Goal: Task Accomplishment & Management: Use online tool/utility

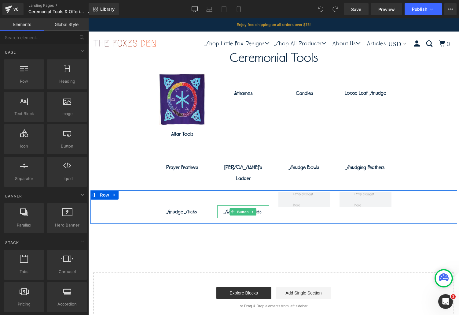
click at [252, 210] on icon at bounding box center [253, 212] width 3 height 4
click at [248, 210] on icon at bounding box center [249, 212] width 3 height 4
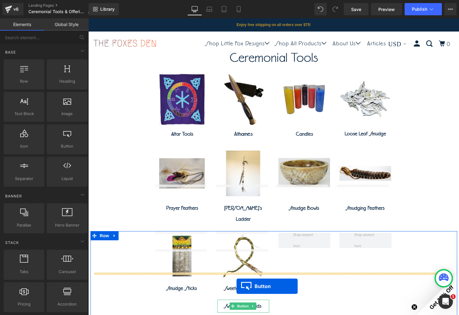
scroll to position [49, 0]
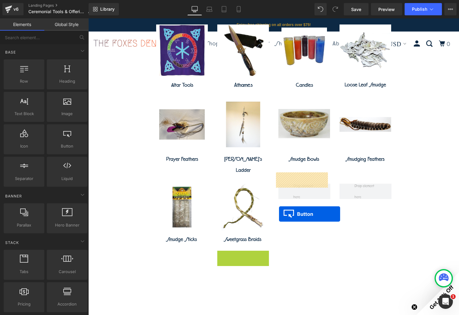
drag, startPoint x: 231, startPoint y: 295, endPoint x: 279, endPoint y: 215, distance: 93.8
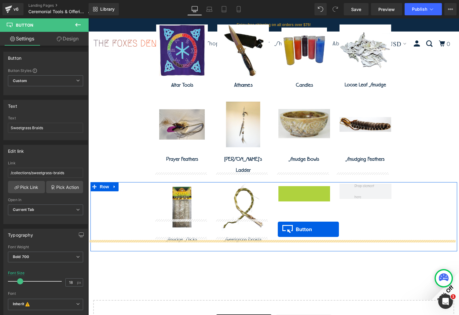
drag, startPoint x: 291, startPoint y: 181, endPoint x: 278, endPoint y: 229, distance: 49.9
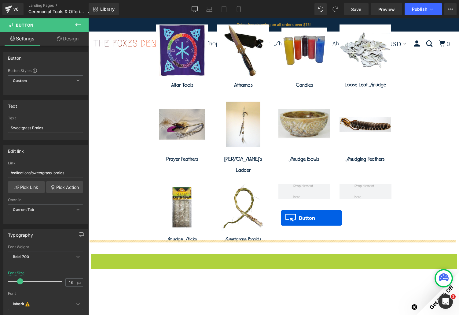
drag, startPoint x: 261, startPoint y: 247, endPoint x: 281, endPoint y: 218, distance: 35.2
drag, startPoint x: 258, startPoint y: 246, endPoint x: 278, endPoint y: 211, distance: 40.6
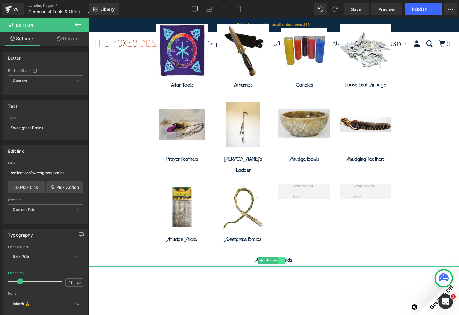
click at [281, 258] on icon at bounding box center [281, 260] width 3 height 4
click at [286, 258] on icon at bounding box center [284, 260] width 3 height 4
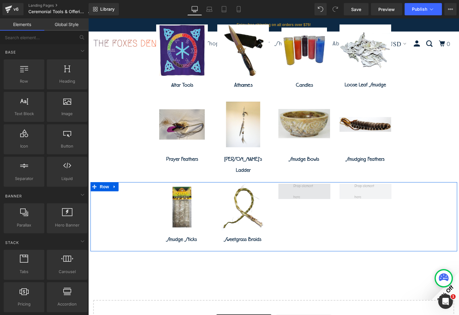
click at [305, 182] on span at bounding box center [304, 191] width 26 height 25
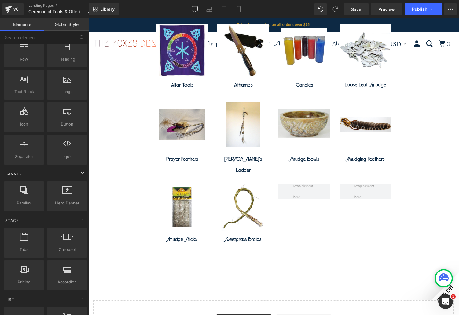
scroll to position [0, 0]
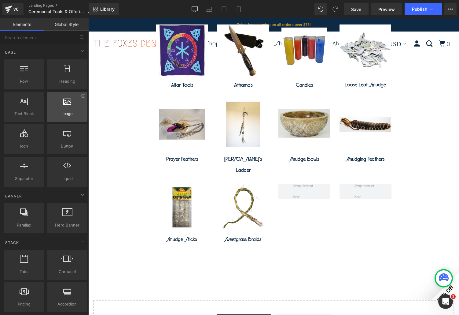
click at [60, 116] on span "Image" at bounding box center [67, 113] width 37 height 6
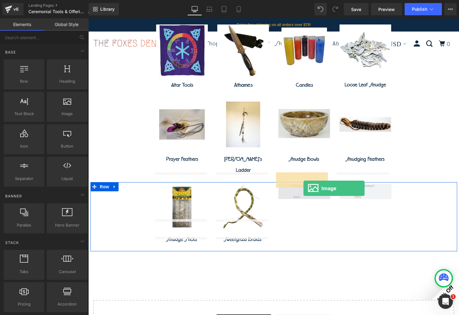
drag, startPoint x: 152, startPoint y: 127, endPoint x: 303, endPoint y: 187, distance: 162.3
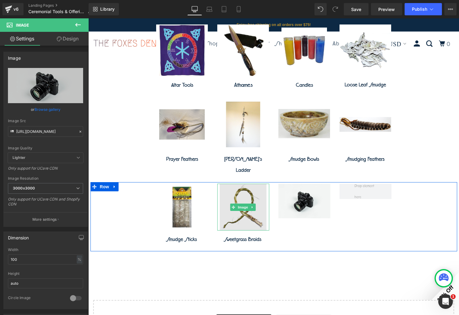
click at [240, 203] on img at bounding box center [243, 206] width 47 height 47
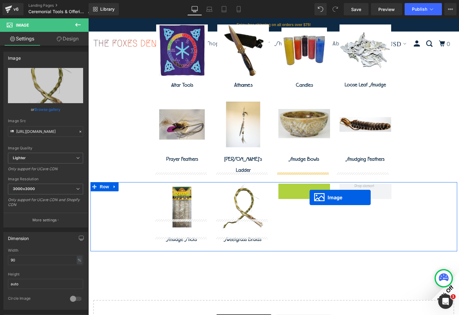
drag, startPoint x: 308, startPoint y: 193, endPoint x: 310, endPoint y: 197, distance: 4.8
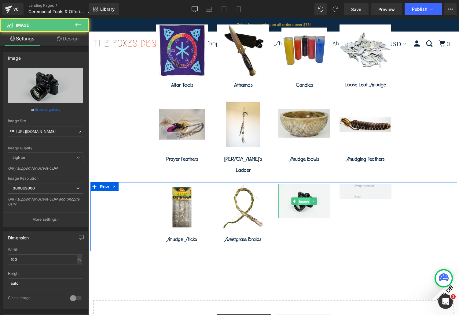
click at [299, 197] on span "Image" at bounding box center [304, 200] width 13 height 7
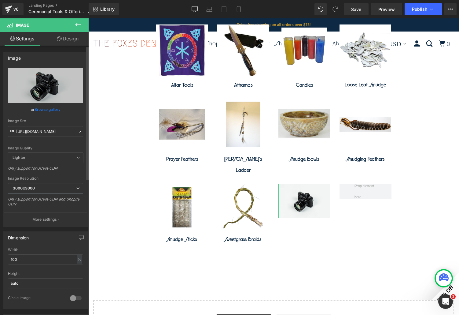
click at [54, 109] on link "Browse gallery" at bounding box center [48, 109] width 26 height 11
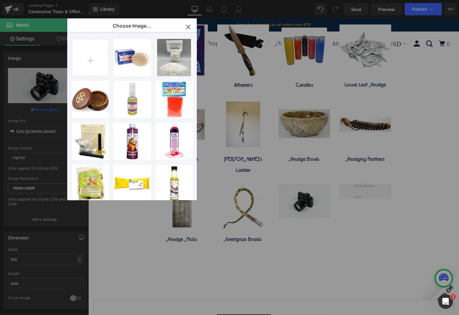
click at [146, 25] on p "Choose Image..." at bounding box center [132, 26] width 38 height 6
click at [187, 24] on icon "button" at bounding box center [188, 27] width 10 height 10
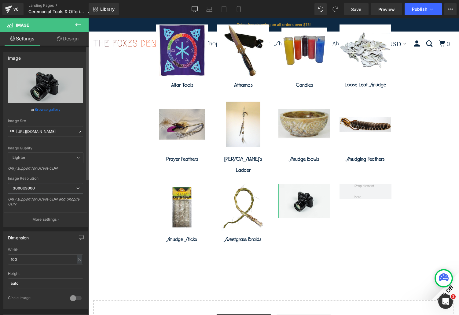
click at [50, 109] on link "Browse gallery" at bounding box center [48, 109] width 26 height 11
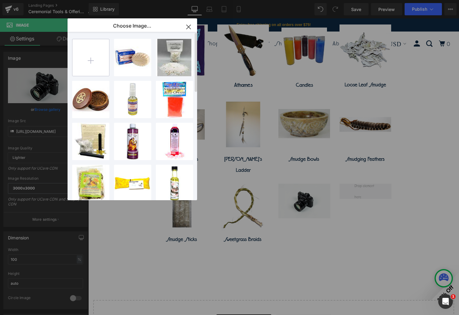
click at [100, 43] on input "file" at bounding box center [90, 57] width 37 height 37
type input "C:\fakepath\RWTWIW_T.jpg"
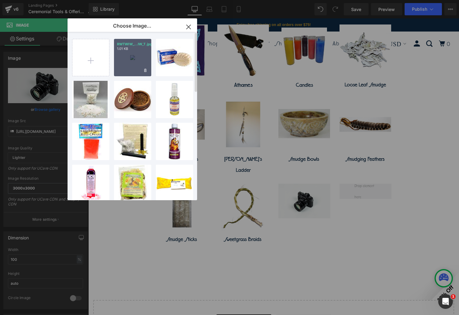
click at [136, 61] on div "RWTWIW_...IW_T.jpg 1.01 KB" at bounding box center [132, 57] width 37 height 37
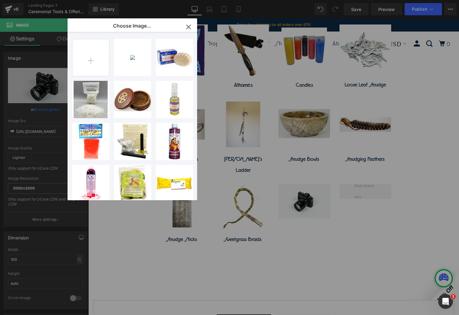
type input "https://ucarecdn.com/8c0a01cc-46ca-4f46-8bfa-26dbfcbd74c7/-/format/auto/-/previ…"
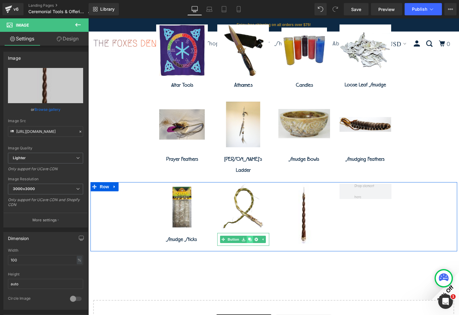
click at [249, 238] on icon at bounding box center [249, 239] width 3 height 3
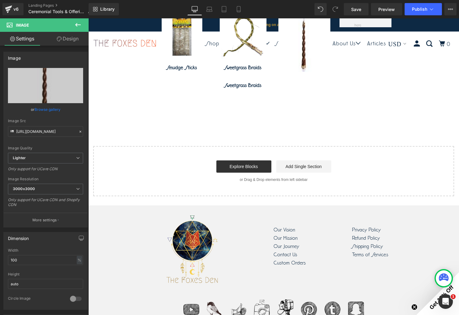
scroll to position [215, 0]
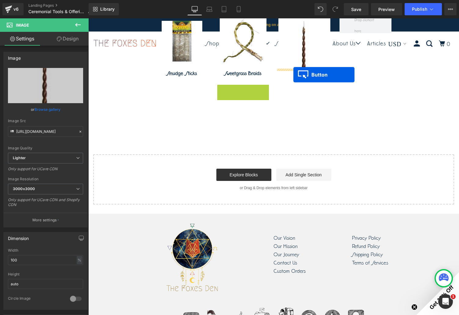
drag, startPoint x: 231, startPoint y: 79, endPoint x: 293, endPoint y: 75, distance: 62.8
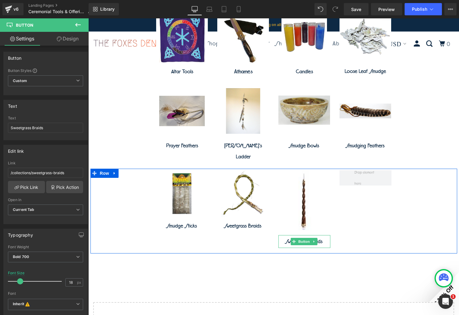
scroll to position [62, 0]
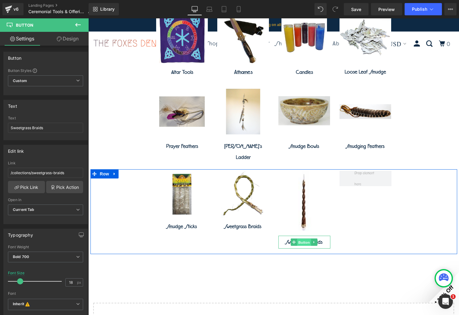
click at [305, 238] on span "Button" at bounding box center [304, 241] width 14 height 7
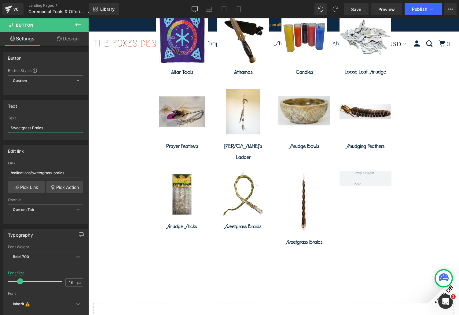
drag, startPoint x: 59, startPoint y: 127, endPoint x: -47, endPoint y: 134, distance: 106.6
click at [0, 134] on html "Button You are previewing how the will restyle your page. You can not edit Elem…" at bounding box center [229, 157] width 459 height 315
paste input "Magical Wands & Besom Broom"
type input "Magical Wands & Besom Brooms"
click at [43, 208] on span "Current Tab" at bounding box center [45, 209] width 75 height 11
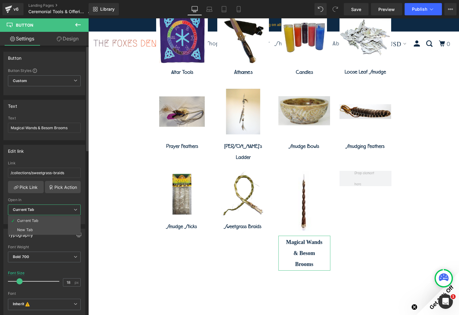
click at [43, 208] on span "Current Tab" at bounding box center [44, 209] width 73 height 11
click at [75, 174] on input "/collections/sweetgrass-braids" at bounding box center [45, 173] width 75 height 10
click at [31, 188] on link "Pick Link" at bounding box center [26, 187] width 37 height 12
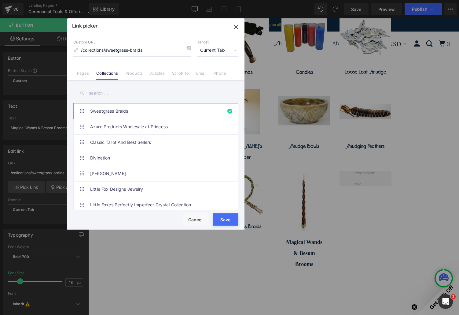
click at [127, 99] on input "text" at bounding box center [155, 93] width 165 height 14
paste input "Magical Wands & Besom Brooms"
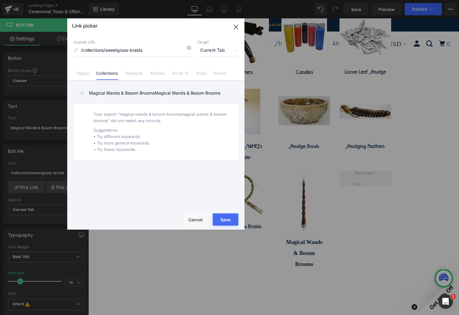
drag, startPoint x: 232, startPoint y: 97, endPoint x: 56, endPoint y: 90, distance: 175.9
click at [56, 90] on div "Link picker Back to Library Insert Custom URL /collections/sweetgrass-braids Ta…" at bounding box center [229, 157] width 459 height 315
paste input "text"
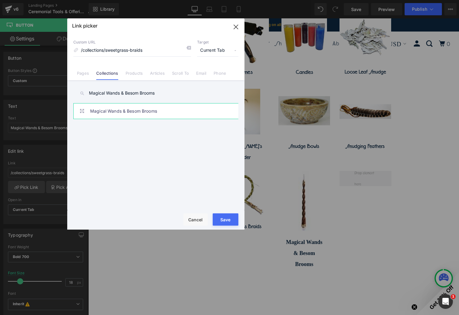
type input "Magical Wands & Besom Brooms"
click at [121, 114] on link "Magical Wands & Besom Brooms" at bounding box center [157, 110] width 134 height 15
type input "/collections/magical-wands-besom-brooms"
click at [225, 212] on div "Save Cancel" at bounding box center [155, 219] width 177 height 19
click at [226, 217] on button "Save" at bounding box center [226, 219] width 26 height 12
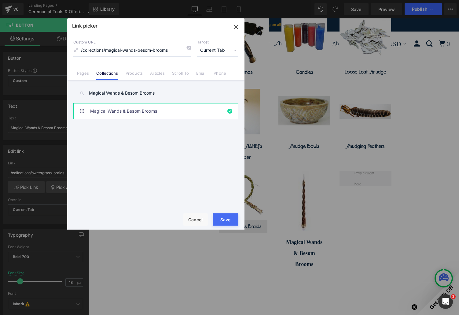
type input "/collections/magical-wands-besom-brooms"
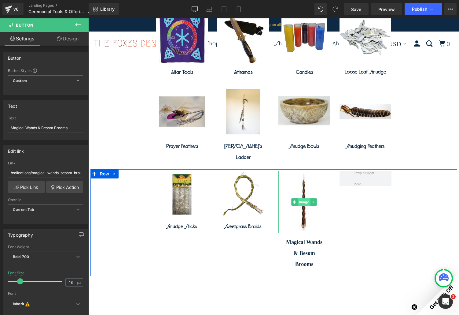
click at [302, 198] on span "Image" at bounding box center [304, 201] width 13 height 7
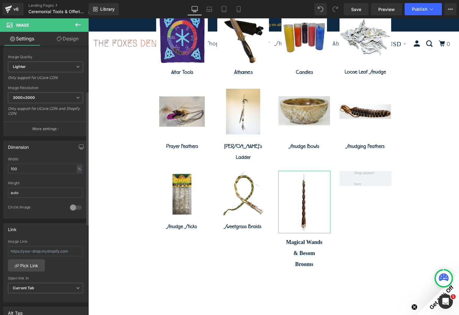
scroll to position [92, 0]
click at [37, 265] on link "Pick Link" at bounding box center [26, 264] width 37 height 12
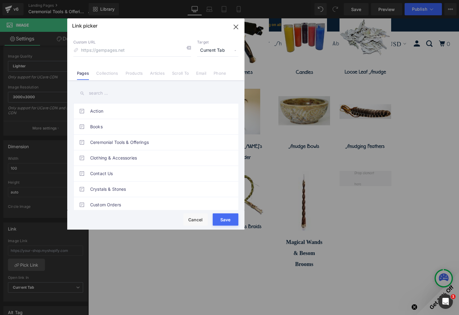
click at [135, 90] on input "text" at bounding box center [155, 93] width 165 height 14
paste input "Magical Wands & Besom Brooms"
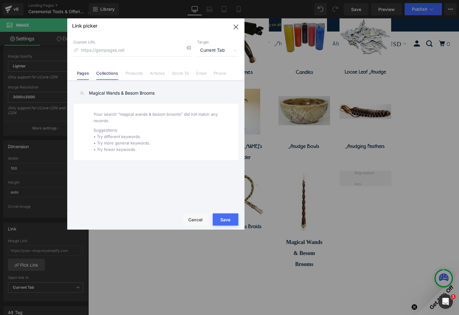
type input "Magical Wands & Besom Brooms"
click at [112, 73] on link "Collections" at bounding box center [107, 75] width 22 height 9
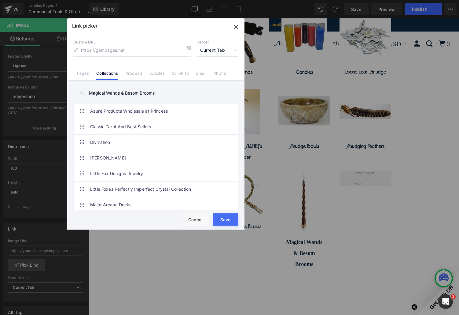
click at [165, 96] on input "Magical Wands & Besom Brooms" at bounding box center [155, 93] width 165 height 14
drag, startPoint x: 167, startPoint y: 93, endPoint x: 64, endPoint y: 100, distance: 103.3
click at [64, 100] on div "Link picker Back to Library Insert Custom URL Target Current Tab Current Tab Ne…" at bounding box center [229, 157] width 459 height 315
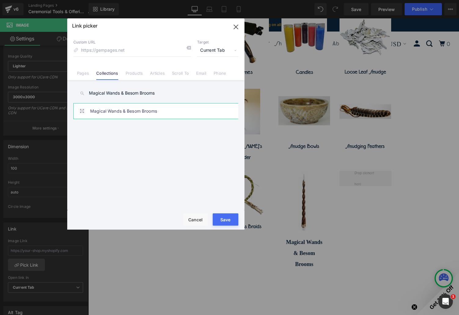
click at [110, 112] on link "Magical Wands & Besom Brooms" at bounding box center [157, 110] width 134 height 15
type input "/collections/magical-wands-besom-brooms"
click at [230, 218] on button "Save" at bounding box center [226, 219] width 26 height 12
type input "/collections/magical-wands-besom-brooms"
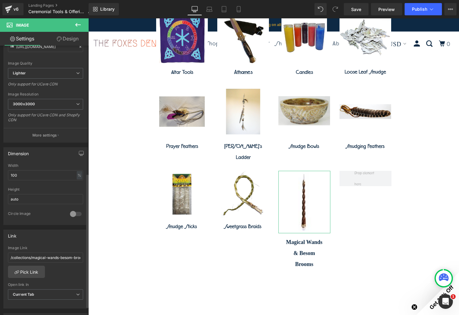
scroll to position [0, 0]
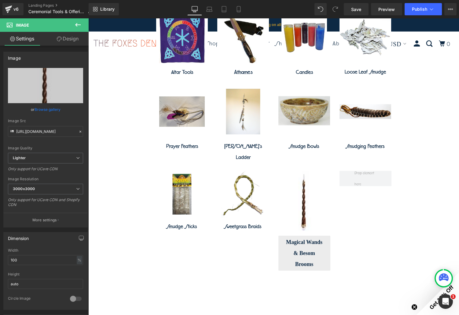
click at [293, 239] on span "Magical Wands & Besom Brooms" at bounding box center [304, 253] width 36 height 28
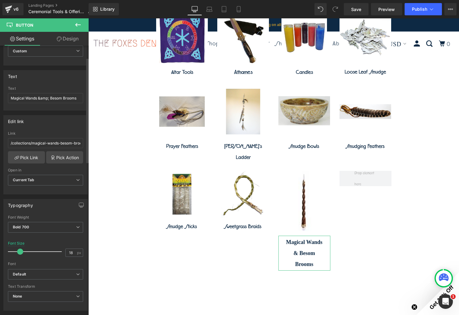
scroll to position [31, 0]
click at [41, 274] on b "Default" at bounding box center [44, 273] width 63 height 5
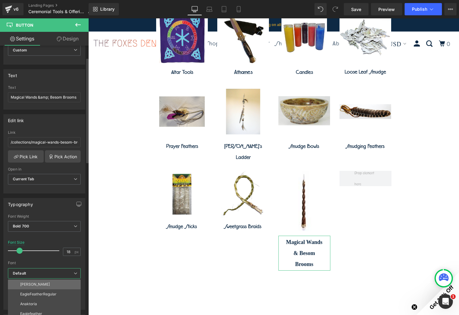
scroll to position [22, 0]
click at [51, 290] on p "EagleFeatherRegular" at bounding box center [38, 291] width 36 height 4
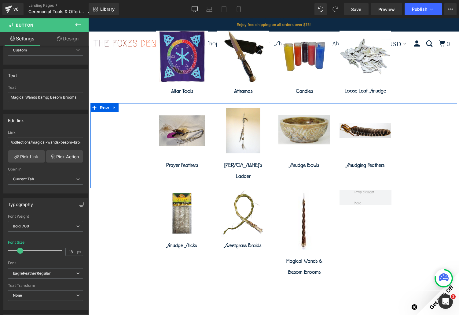
scroll to position [0, 0]
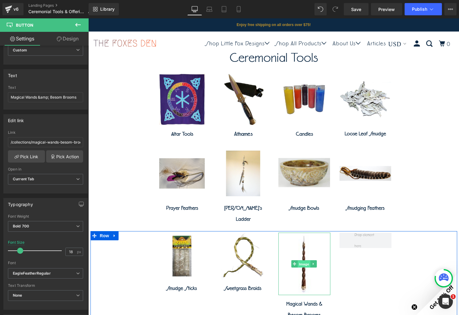
click at [304, 260] on span "Image" at bounding box center [304, 263] width 13 height 7
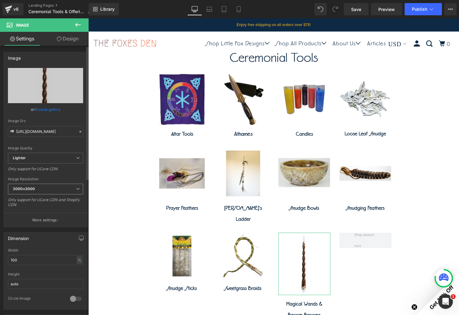
click at [79, 187] on span "3000x3000" at bounding box center [45, 188] width 75 height 11
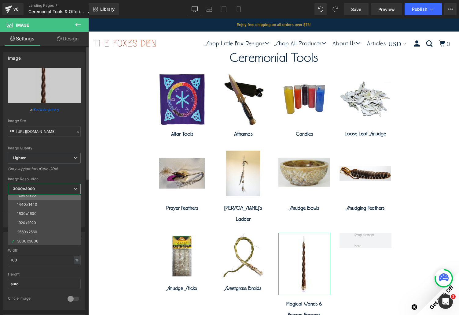
scroll to position [87, 0]
click at [50, 221] on li "1920x1920" at bounding box center [46, 221] width 76 height 9
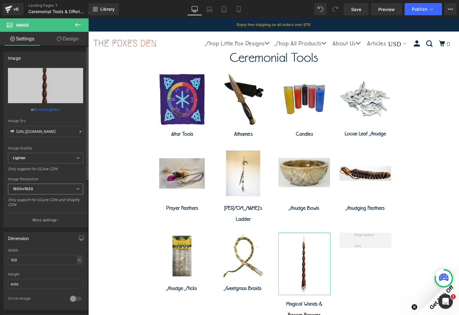
type input "https://ucarecdn.com/8c0a01cc-46ca-4f46-8bfa-26dbfcbd74c7/-/format/auto/-/previ…"
click at [359, 13] on link "Save" at bounding box center [356, 9] width 25 height 12
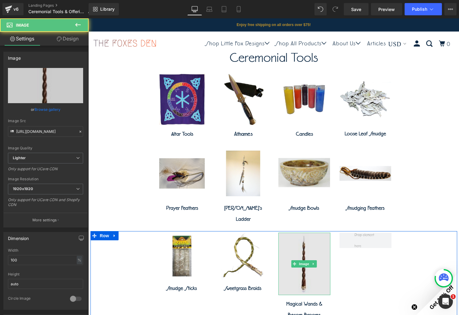
click at [311, 271] on img at bounding box center [304, 263] width 52 height 62
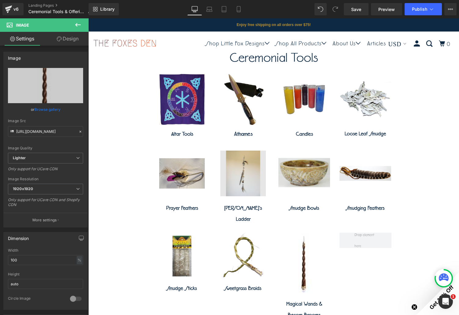
click at [247, 179] on img at bounding box center [243, 173] width 52 height 52
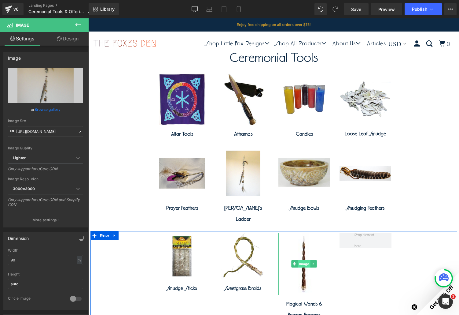
click at [300, 260] on span "Image" at bounding box center [304, 263] width 13 height 7
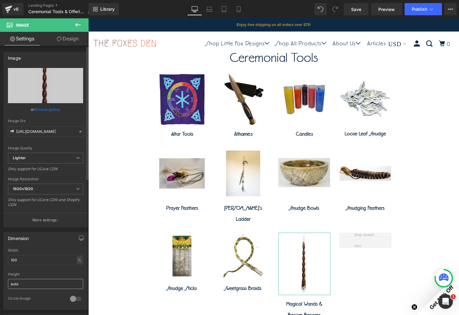
click at [50, 282] on input "auto" at bounding box center [45, 283] width 75 height 10
click at [68, 269] on div at bounding box center [45, 270] width 75 height 4
drag, startPoint x: 31, startPoint y: 262, endPoint x: -17, endPoint y: 257, distance: 48.2
click at [0, 257] on html "Image You are previewing how the will restyle your page. You can not edit Eleme…" at bounding box center [229, 157] width 459 height 315
type input "75"
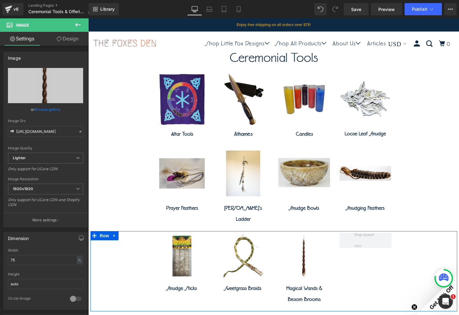
click at [381, 267] on div "Image Smudge Sticks Button Image Sweetgrass Braids Button Image Magical Wands &…" at bounding box center [273, 271] width 367 height 80
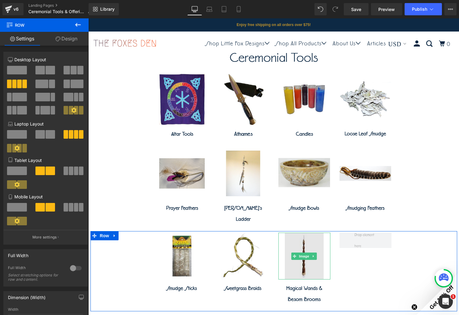
click at [299, 254] on img at bounding box center [304, 255] width 39 height 47
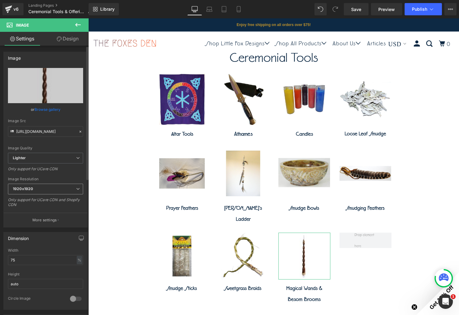
click at [46, 189] on span "1920x1920" at bounding box center [45, 188] width 75 height 11
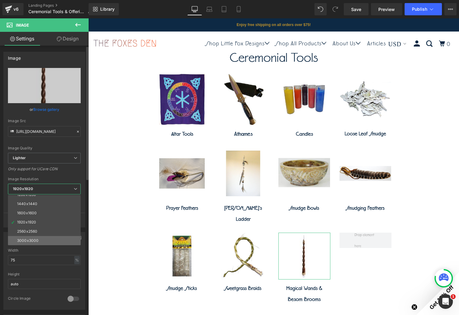
click at [45, 240] on li "3000x3000" at bounding box center [46, 240] width 76 height 9
type input "https://ucarecdn.com/8c0a01cc-46ca-4f46-8bfa-26dbfcbd74c7/-/format/auto/-/previ…"
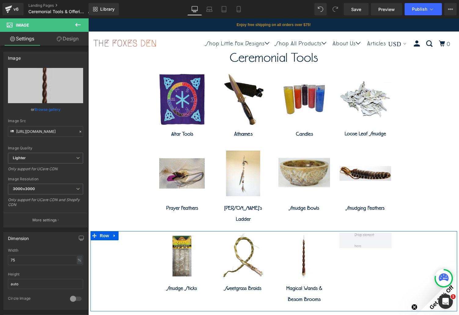
click at [367, 268] on div "Image Smudge Sticks Button Image Sweetgrass Braids Button Image Magical Wands &…" at bounding box center [273, 271] width 367 height 80
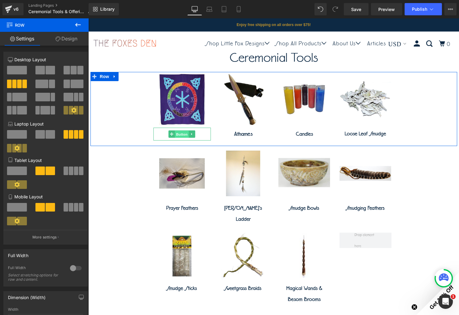
click at [180, 136] on span "Button" at bounding box center [182, 134] width 14 height 7
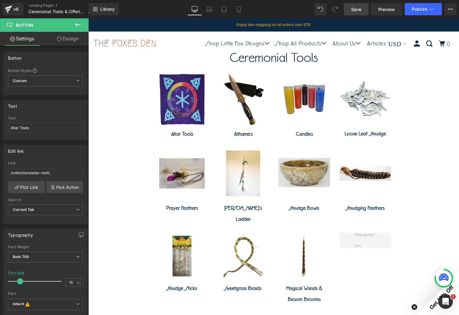
click at [361, 14] on link "Save" at bounding box center [356, 9] width 25 height 12
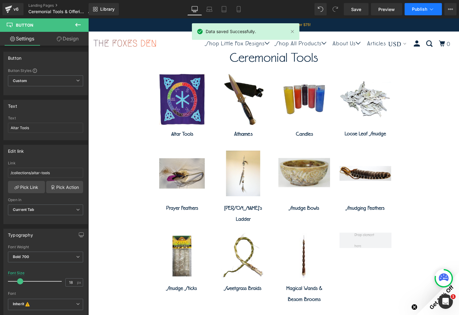
click at [418, 10] on span "Publish" at bounding box center [419, 9] width 15 height 5
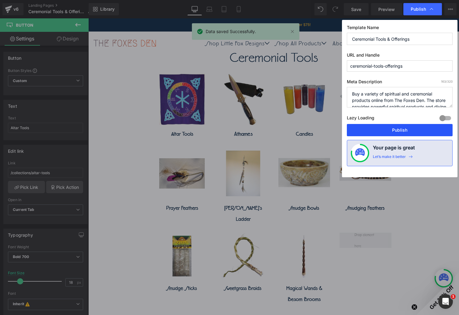
click at [392, 128] on button "Publish" at bounding box center [400, 130] width 106 height 12
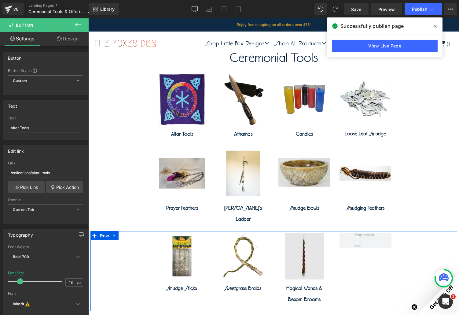
click at [315, 259] on img at bounding box center [304, 255] width 39 height 47
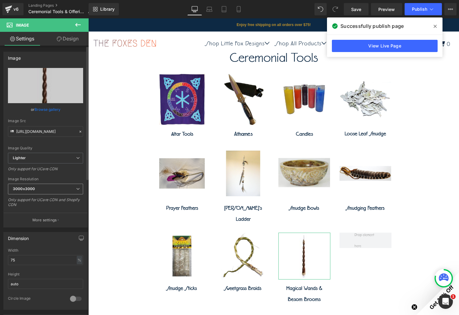
click at [56, 187] on span "3000x3000" at bounding box center [45, 188] width 75 height 11
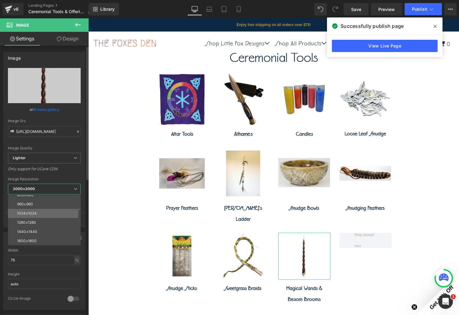
scroll to position [61, 0]
click at [53, 213] on li "1024x1024" at bounding box center [46, 211] width 76 height 9
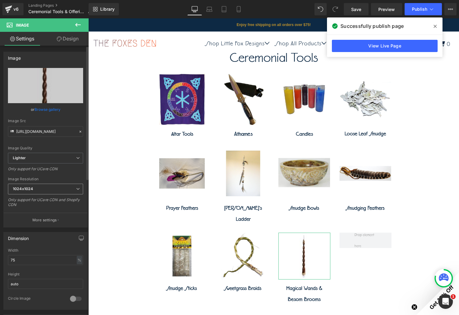
type input "https://ucarecdn.com/8c0a01cc-46ca-4f46-8bfa-26dbfcbd74c7/-/format/auto/-/previ…"
click at [352, 16] on div "Library Desktop Desktop Laptop Tablet Mobile Save Preview Publish Scheduled Vie…" at bounding box center [274, 9] width 370 height 18
click at [355, 10] on span "Save" at bounding box center [356, 9] width 10 height 6
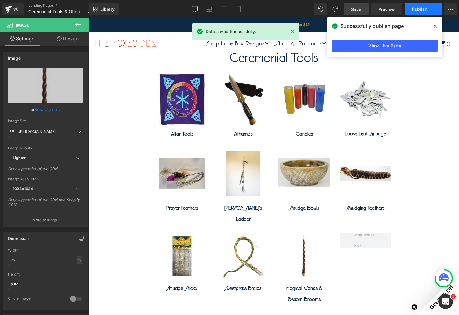
click at [416, 12] on button "Publish" at bounding box center [423, 9] width 37 height 12
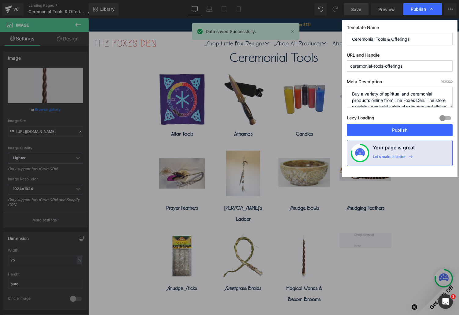
click at [409, 123] on div "Template Name Ceremonial Tools & Offerings URL and Handle ceremonial-tools-offe…" at bounding box center [400, 98] width 116 height 157
click at [407, 128] on button "Publish" at bounding box center [400, 130] width 106 height 12
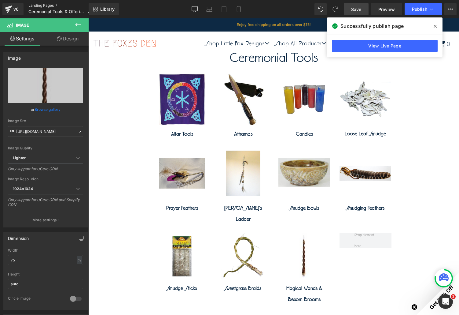
click at [43, 6] on link "Landing Pages" at bounding box center [62, 5] width 68 height 5
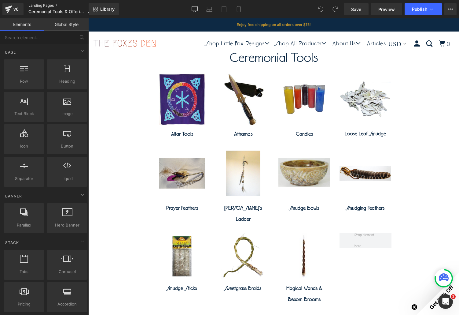
click at [31, 5] on link "Landing Pages" at bounding box center [62, 5] width 68 height 5
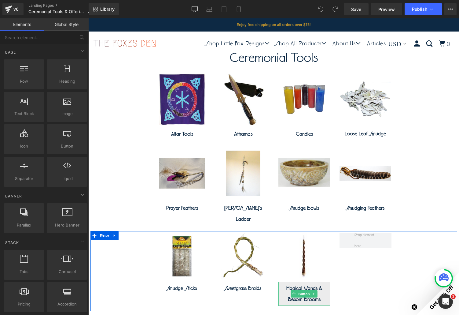
click at [317, 286] on span "Magical Wands & Besom Brooms" at bounding box center [304, 294] width 36 height 16
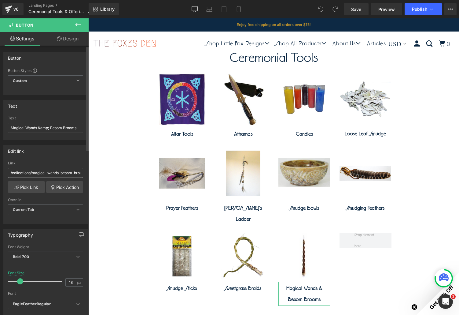
click at [60, 171] on input "/collections/magical-wands-besom-brooms" at bounding box center [45, 173] width 75 height 10
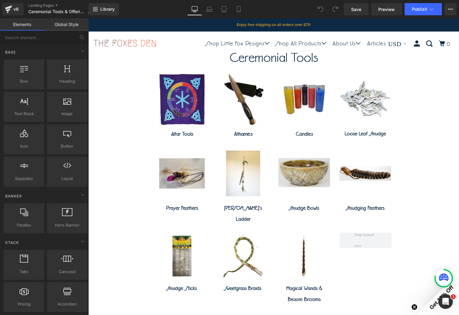
click at [300, 42] on div "Ceremonial Tools Text Block Row Image Altar Tools Button Image Athames Button I…" at bounding box center [273, 217] width 371 height 386
click at [42, 6] on link "Landing Pages" at bounding box center [62, 5] width 68 height 5
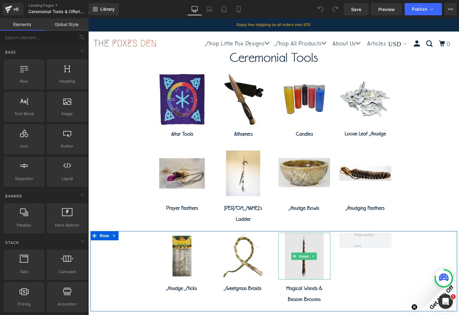
click at [316, 260] on img at bounding box center [304, 255] width 39 height 47
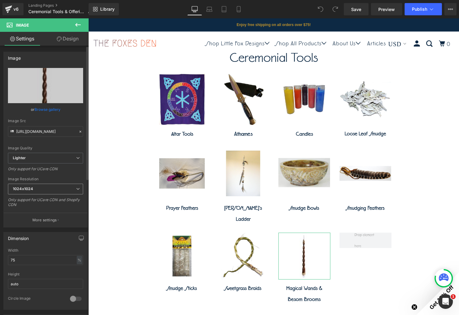
click at [79, 186] on span "1024x1024" at bounding box center [45, 188] width 75 height 11
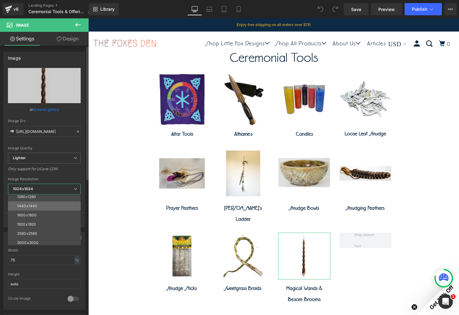
scroll to position [87, 0]
click at [52, 241] on li "3000x3000" at bounding box center [46, 240] width 76 height 9
type input "https://ucarecdn.com/8c0a01cc-46ca-4f46-8bfa-26dbfcbd74c7/-/format/auto/-/previ…"
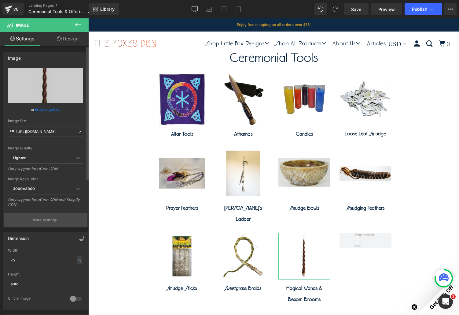
click at [56, 221] on button "More settings" at bounding box center [46, 219] width 84 height 14
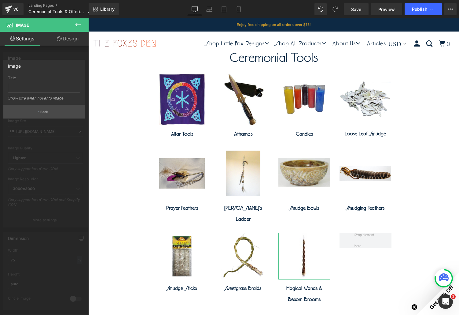
click at [46, 112] on p "Back" at bounding box center [44, 111] width 8 height 5
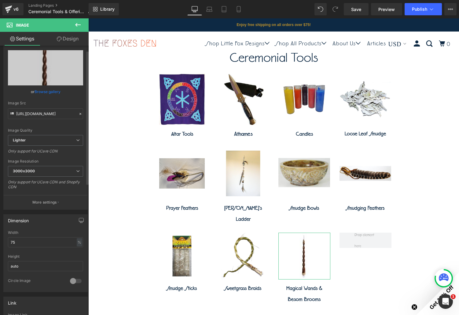
scroll to position [61, 0]
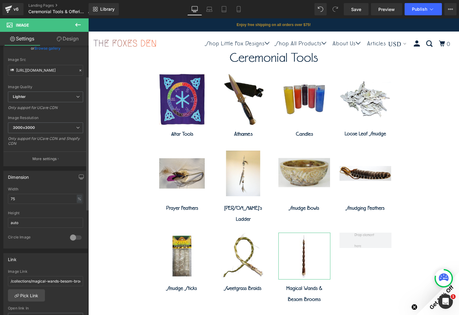
click at [75, 238] on div at bounding box center [75, 237] width 15 height 10
click at [76, 235] on div at bounding box center [75, 237] width 15 height 10
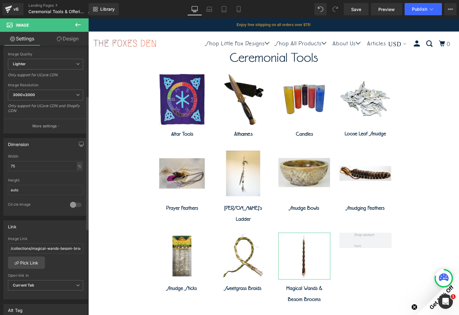
scroll to position [122, 0]
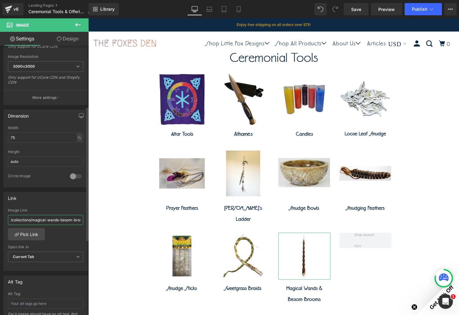
click at [53, 215] on input "/collections/magical-wands-besom-brooms" at bounding box center [45, 220] width 75 height 10
click at [53, 218] on input "/collections/magical-wands-besom-brooms" at bounding box center [45, 220] width 75 height 10
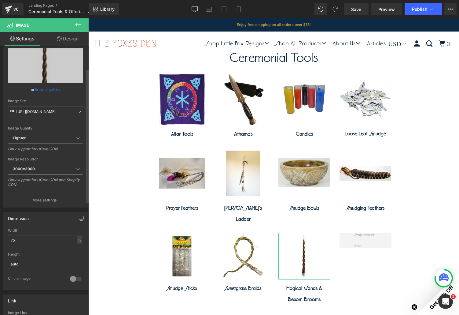
scroll to position [0, 0]
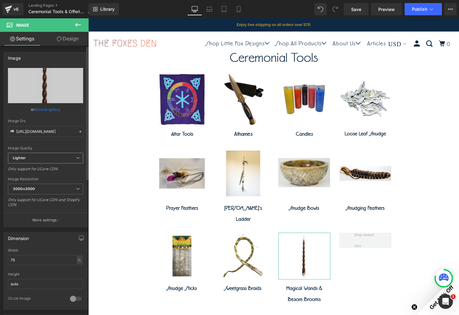
click at [48, 159] on span "Lighter" at bounding box center [45, 158] width 75 height 11
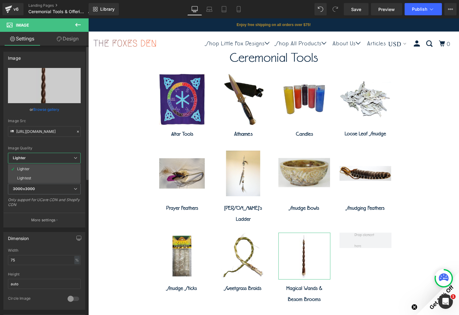
click at [48, 159] on span "Lighter" at bounding box center [44, 158] width 73 height 11
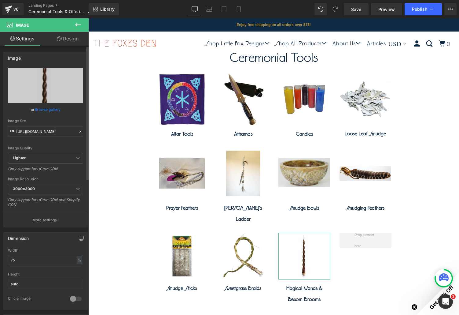
click at [53, 111] on link "Browse gallery" at bounding box center [48, 109] width 26 height 11
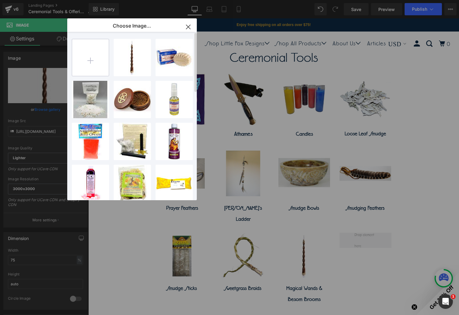
click at [99, 44] on input "file" at bounding box center [90, 57] width 37 height 37
type input "C:\fakepath\FBRM017_T.jpg"
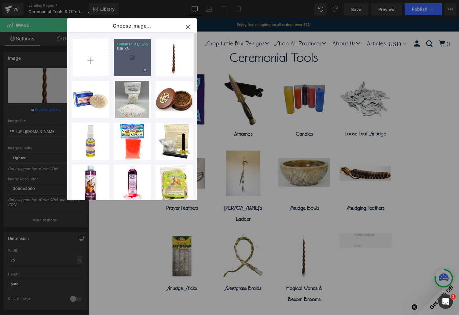
click at [138, 63] on div "FBRM017...17_T.jpg 5.18 KB" at bounding box center [132, 57] width 37 height 37
type input "https://ucarecdn.com/b9b4ccc5-01ac-4640-9b8a-1ec985299134/-/format/auto/-/previ…"
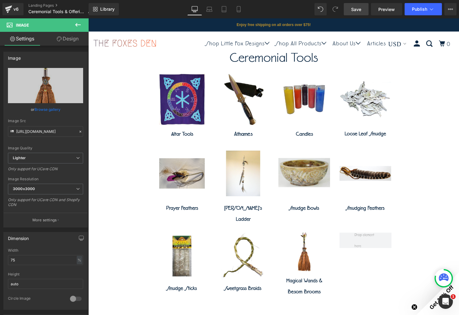
click at [363, 9] on link "Save" at bounding box center [356, 9] width 25 height 12
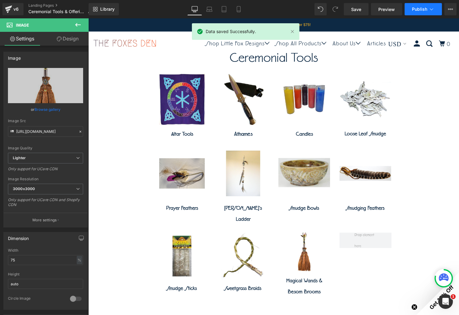
click at [421, 12] on button "Publish" at bounding box center [423, 9] width 37 height 12
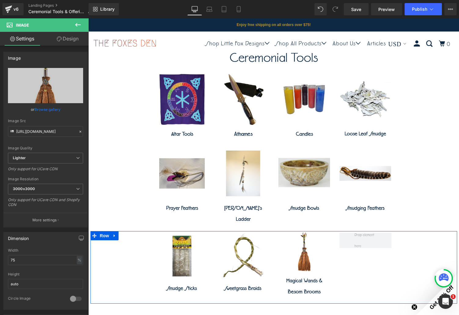
click at [402, 248] on div "Image Smudge Sticks Button Image Sweetgrass Braids Button Image Magical Wands &…" at bounding box center [273, 267] width 367 height 72
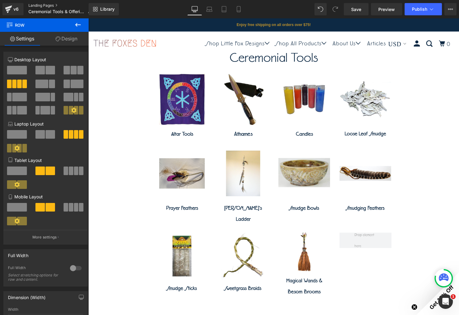
click at [30, 5] on link "Landing Pages" at bounding box center [62, 5] width 68 height 5
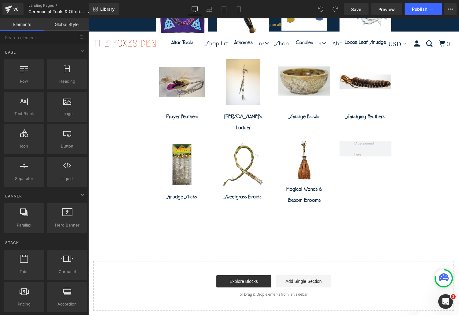
scroll to position [92, 0]
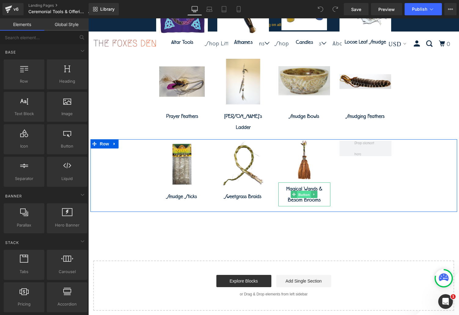
click at [301, 191] on span "Button" at bounding box center [304, 194] width 14 height 7
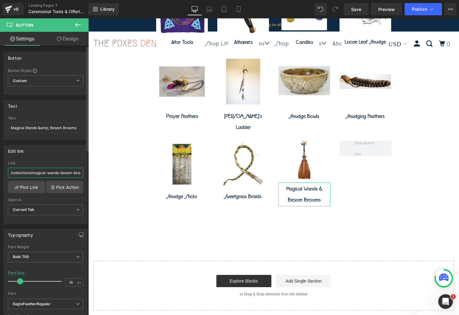
scroll to position [0, 9]
drag, startPoint x: 9, startPoint y: 172, endPoint x: 84, endPoint y: 177, distance: 74.7
click at [84, 177] on div "/collections/magical-wands-besom-brooms Link /collections/magical-wands-besom-b…" at bounding box center [46, 192] width 84 height 63
click at [63, 39] on link "Design" at bounding box center [68, 39] width 44 height 14
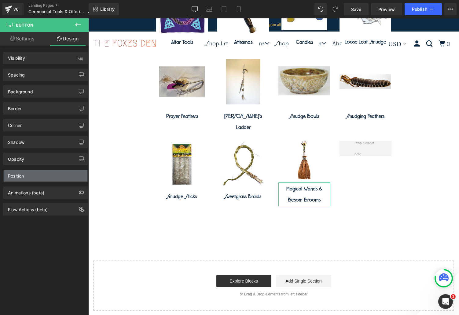
click at [44, 176] on div "Position" at bounding box center [46, 176] width 84 height 12
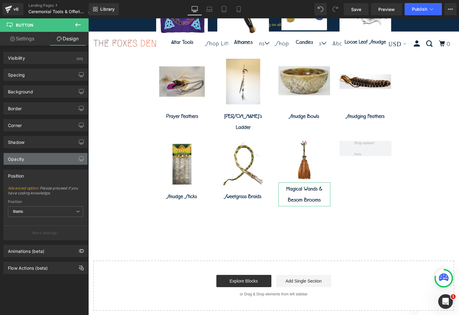
click at [43, 157] on div "Opacity" at bounding box center [46, 159] width 84 height 12
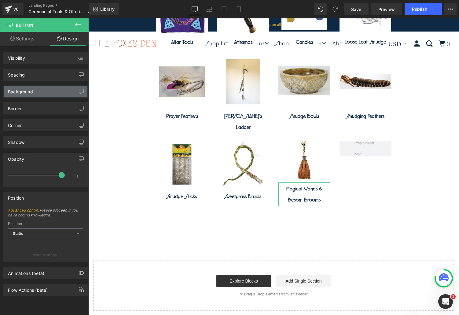
click at [44, 93] on div "Background" at bounding box center [46, 92] width 84 height 12
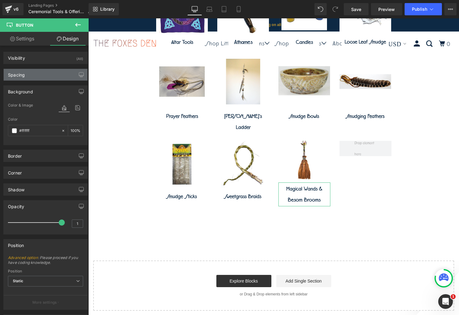
click at [43, 74] on div "Spacing" at bounding box center [46, 75] width 84 height 12
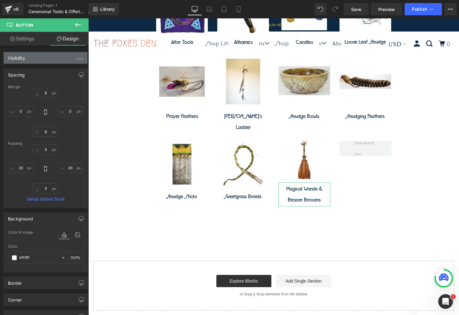
click at [45, 59] on div "Visibility (All)" at bounding box center [46, 58] width 84 height 12
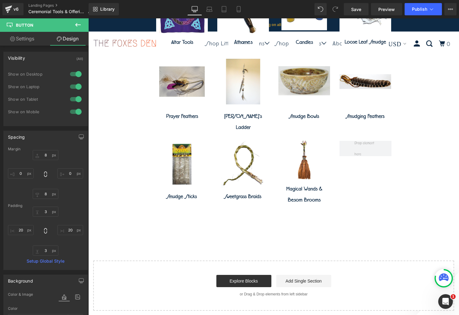
click at [400, 239] on div "Ceremonial Tools Text Block Row Image Altar Tools Button Image Athames Button I…" at bounding box center [273, 121] width 371 height 378
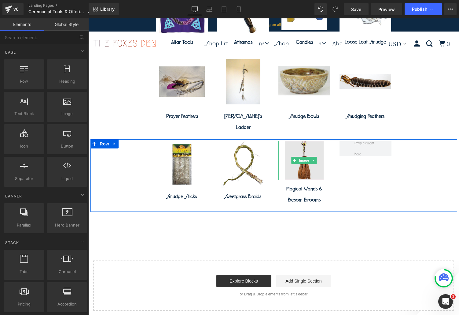
click at [302, 155] on img at bounding box center [304, 160] width 39 height 39
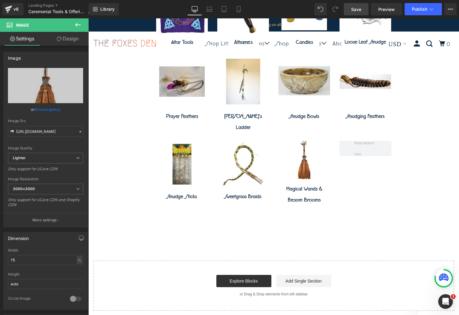
click at [359, 6] on span "Save" at bounding box center [356, 9] width 10 height 6
click at [32, 25] on span "Image" at bounding box center [36, 24] width 61 height 13
click at [78, 28] on icon at bounding box center [77, 24] width 7 height 7
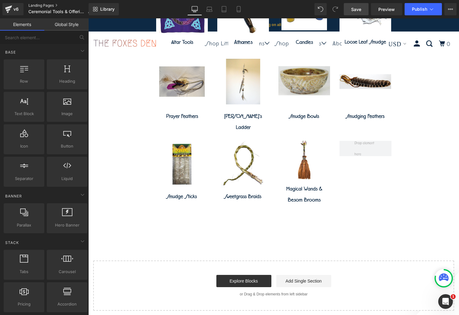
click at [50, 6] on link "Landing Pages" at bounding box center [62, 5] width 68 height 5
